Goal: Information Seeking & Learning: Learn about a topic

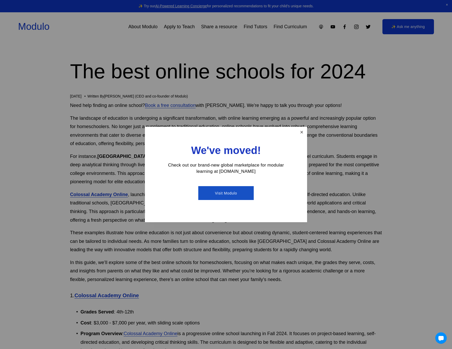
scroll to position [4, 0]
click at [302, 134] on link "Close" at bounding box center [301, 132] width 9 height 9
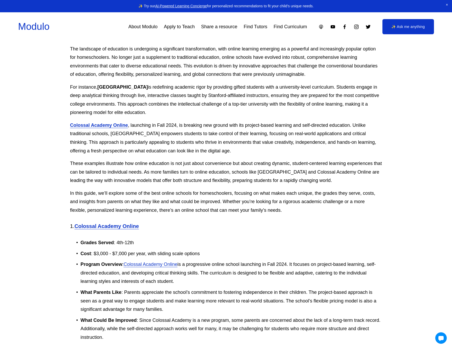
scroll to position [74, 0]
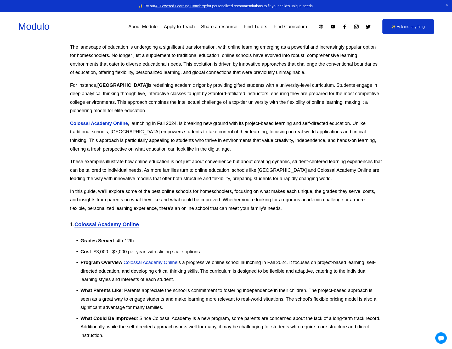
click at [122, 223] on strong "Colossal Academy Online" at bounding box center [106, 224] width 64 height 6
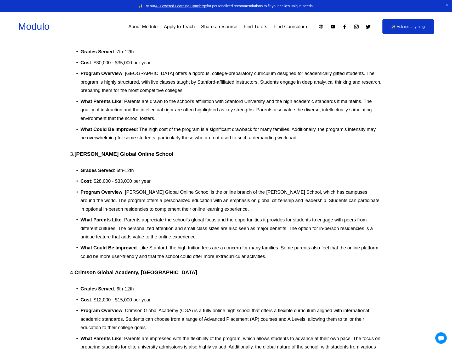
scroll to position [391, 0]
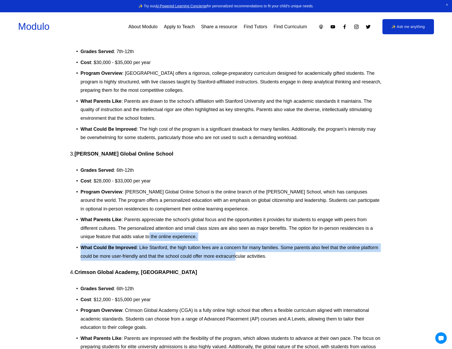
drag, startPoint x: 149, startPoint y: 226, endPoint x: 235, endPoint y: 245, distance: 88.4
click at [235, 245] on ul "Grades Served : 6th-12th Cost : $28,000 - $33,000 per year Program Overview : […" at bounding box center [226, 213] width 312 height 94
click at [235, 245] on p "What Could Be Improved : Like Stanford, the high tuition fees are a concern for…" at bounding box center [230, 251] width 301 height 17
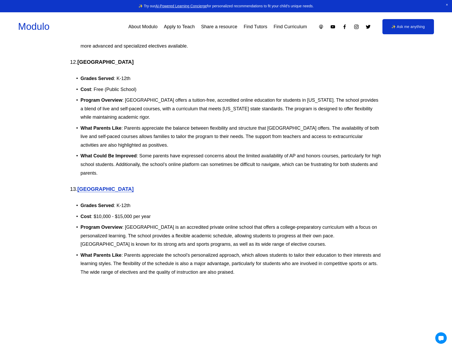
scroll to position [1671, 0]
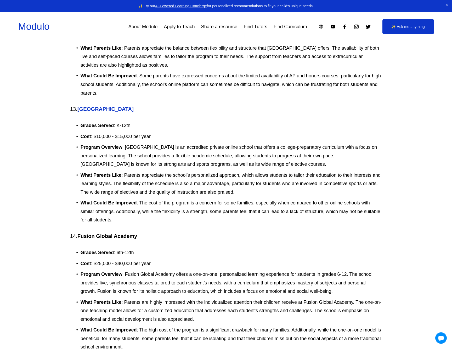
click at [86, 233] on strong "Fusion Global Academy" at bounding box center [107, 236] width 60 height 6
drag, startPoint x: 86, startPoint y: 217, endPoint x: 127, endPoint y: 220, distance: 41.1
click at [127, 233] on strong "Fusion Global Academy" at bounding box center [107, 236] width 60 height 6
copy strong "Fusion Global Academy"
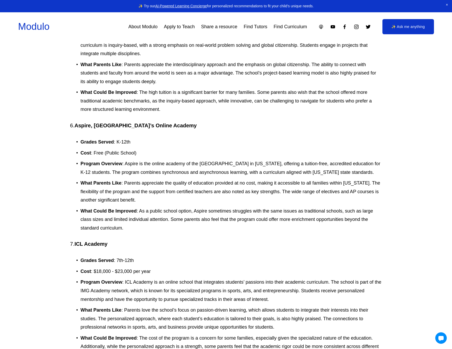
scroll to position [791, 0]
click at [78, 241] on strong "ICL Academy" at bounding box center [90, 244] width 33 height 6
drag, startPoint x: 78, startPoint y: 239, endPoint x: 98, endPoint y: 239, distance: 19.9
click at [98, 241] on strong "ICL Academy" at bounding box center [90, 244] width 33 height 6
copy strong "ICL Academy"
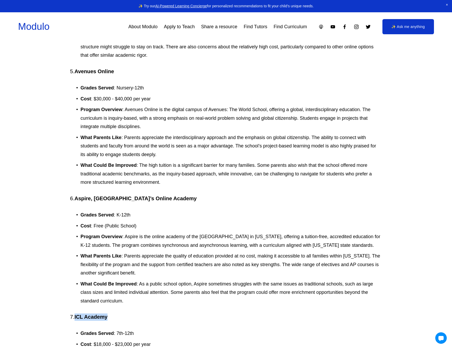
scroll to position [586, 0]
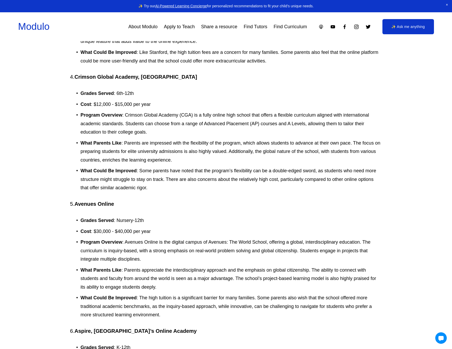
click at [91, 201] on strong "Avenues Online" at bounding box center [93, 204] width 39 height 6
drag, startPoint x: 91, startPoint y: 194, endPoint x: 115, endPoint y: 194, distance: 24.3
click at [115, 200] on h4 "5. Avenues Online" at bounding box center [226, 203] width 312 height 7
click at [92, 201] on strong "Avenues Online" at bounding box center [93, 204] width 39 height 6
drag, startPoint x: 92, startPoint y: 193, endPoint x: 110, endPoint y: 193, distance: 17.5
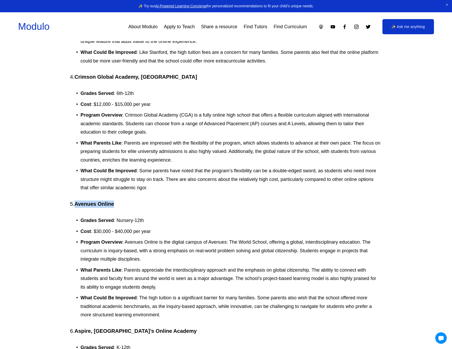
click at [110, 201] on strong "Avenues Online" at bounding box center [93, 204] width 39 height 6
